Goal: Information Seeking & Learning: Learn about a topic

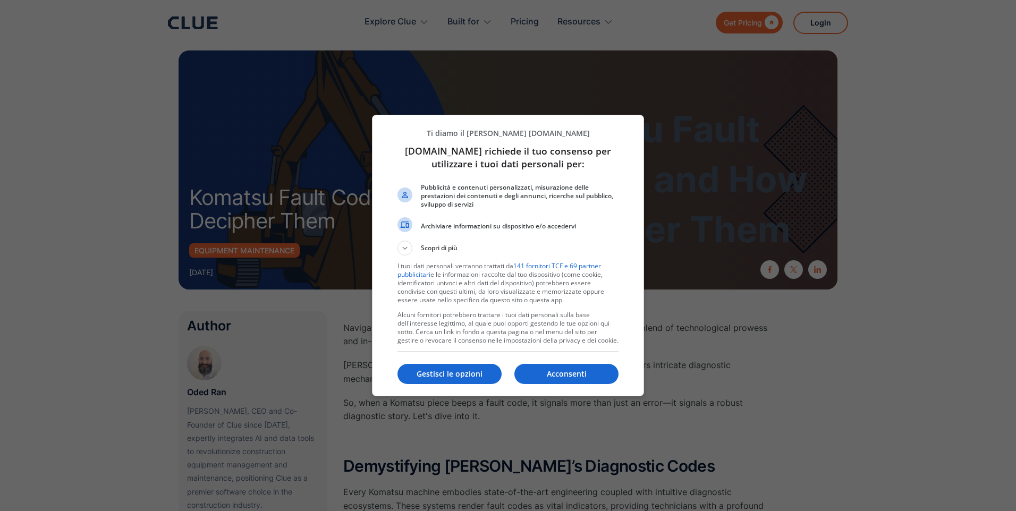
click at [575, 386] on div "Acconsenti Gestisci le opzioni" at bounding box center [507, 374] width 221 height 36
click at [558, 369] on p "Acconsenti" at bounding box center [566, 374] width 104 height 11
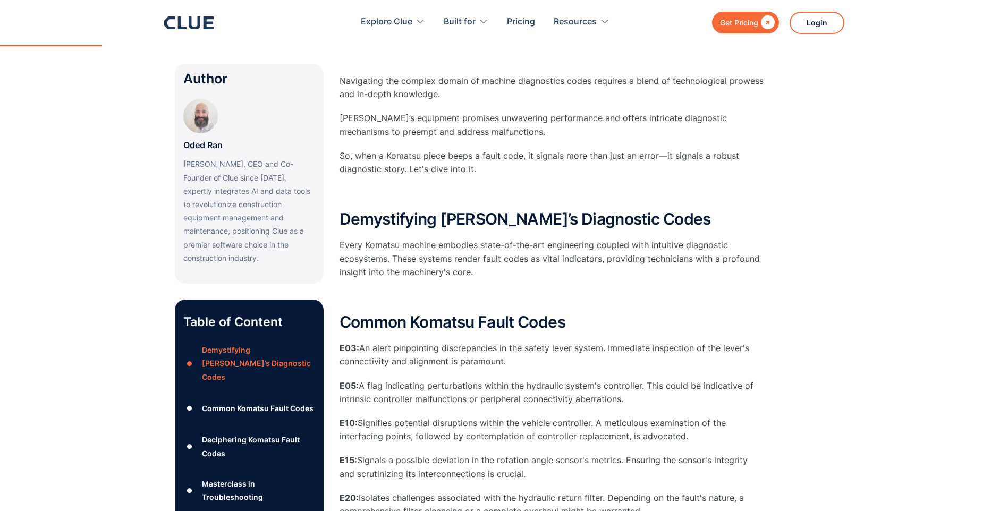
scroll to position [266, 0]
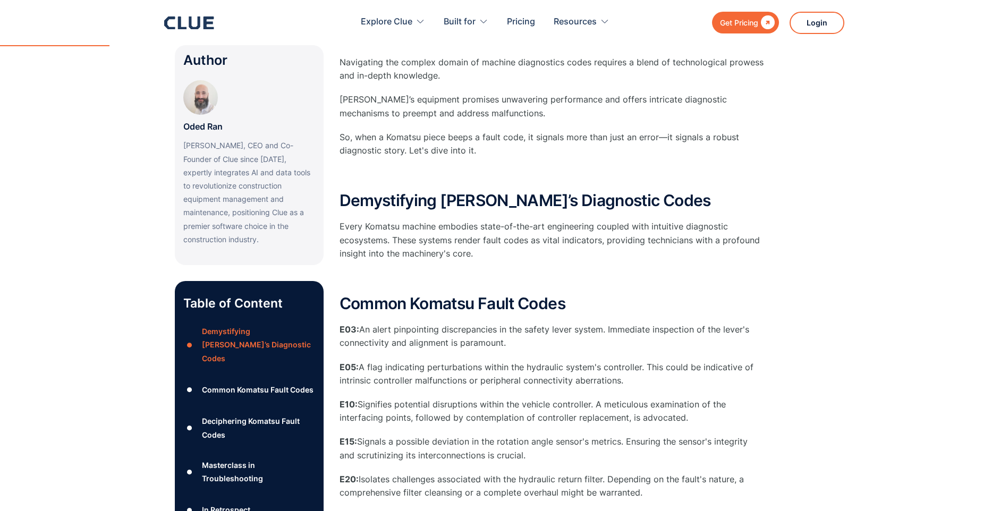
click at [495, 344] on p "E03: An alert pinpointing discrepancies in the safety lever system. Immediate i…" at bounding box center [551, 336] width 425 height 27
drag, startPoint x: 498, startPoint y: 343, endPoint x: 337, endPoint y: 331, distance: 160.8
drag, startPoint x: 337, startPoint y: 331, endPoint x: 378, endPoint y: 331, distance: 40.9
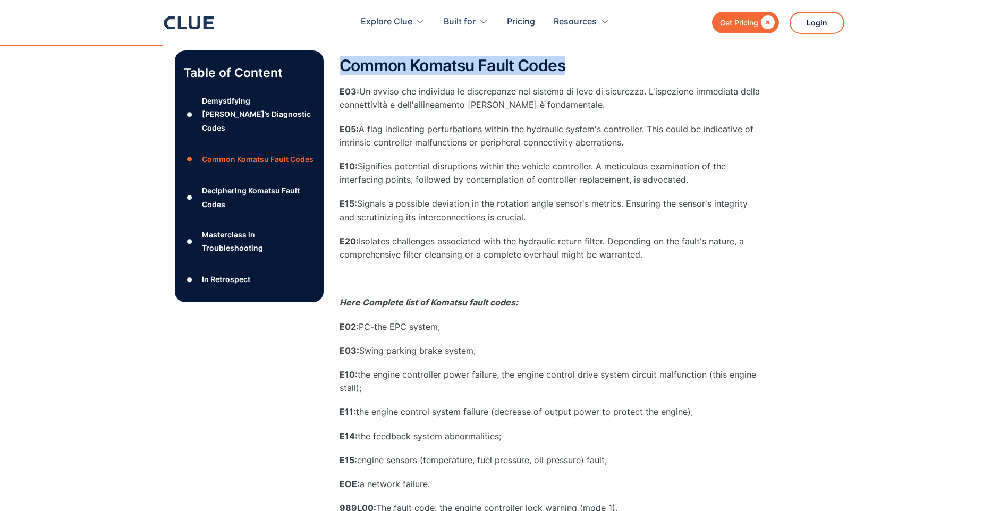
scroll to position [478, 0]
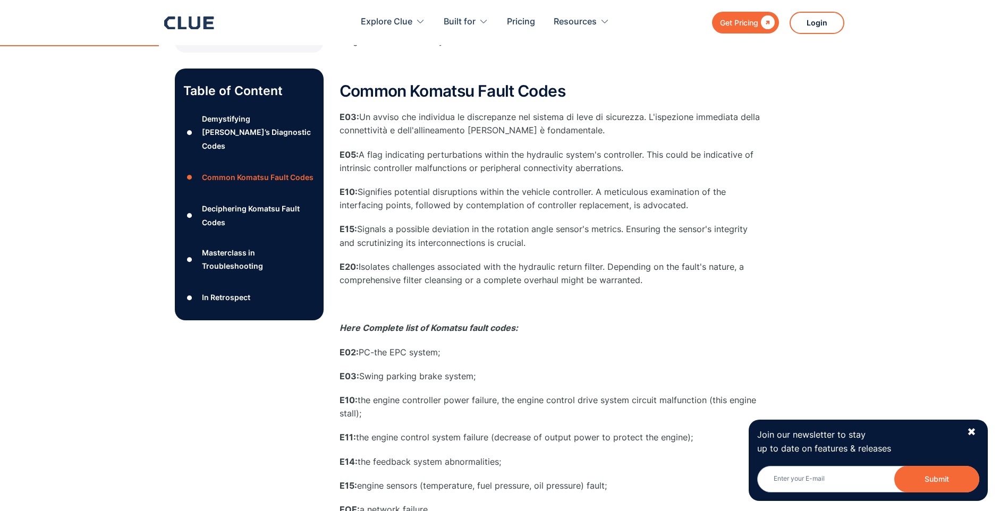
click at [649, 279] on p "E20: Isolates challenges associated with the hydraulic return filter. Depending…" at bounding box center [551, 273] width 425 height 27
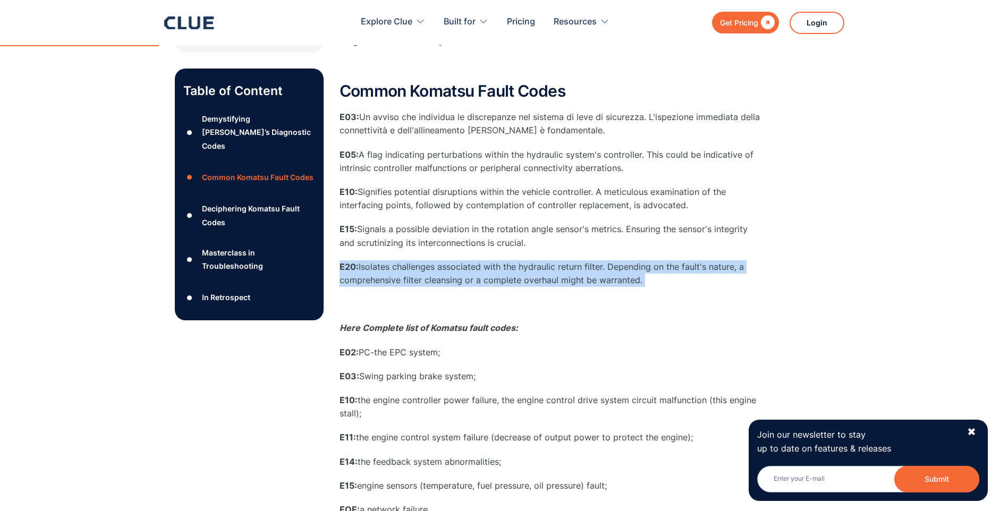
drag, startPoint x: 649, startPoint y: 279, endPoint x: 618, endPoint y: 278, distance: 31.3
click at [618, 278] on p "E20: Isolates challenges associated with the hydraulic return filter. Depending…" at bounding box center [551, 273] width 425 height 27
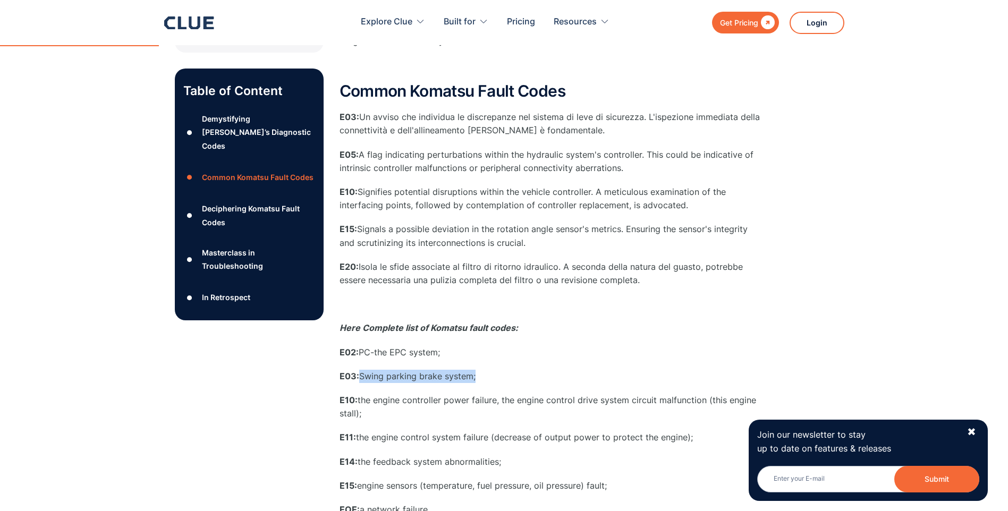
drag, startPoint x: 488, startPoint y: 375, endPoint x: 362, endPoint y: 375, distance: 125.9
click at [362, 375] on p "E03: Swing parking brake system;" at bounding box center [551, 376] width 425 height 13
drag, startPoint x: 362, startPoint y: 375, endPoint x: 399, endPoint y: 376, distance: 37.2
